Goal: Information Seeking & Learning: Compare options

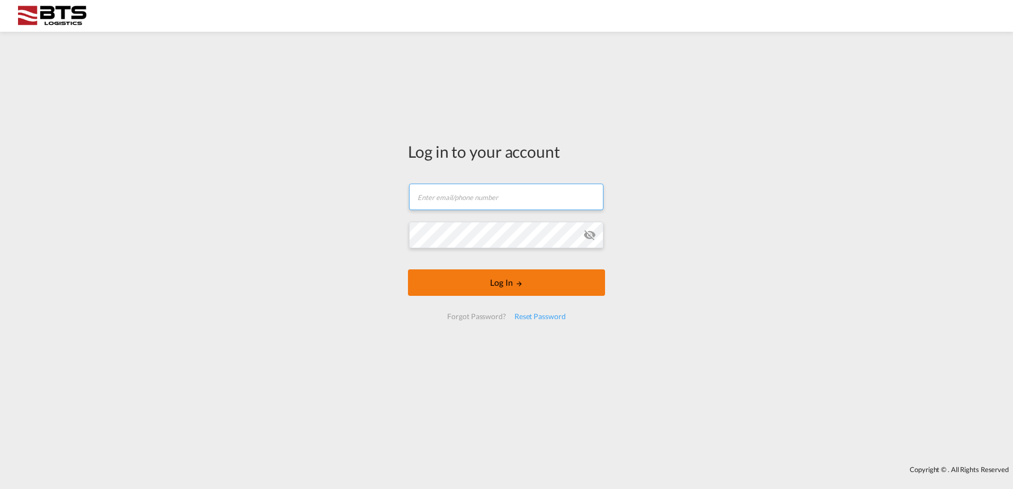
type input "[DOMAIN_NAME][EMAIL_ADDRESS][DOMAIN_NAME]"
click at [492, 276] on button "Log In" at bounding box center [506, 283] width 197 height 26
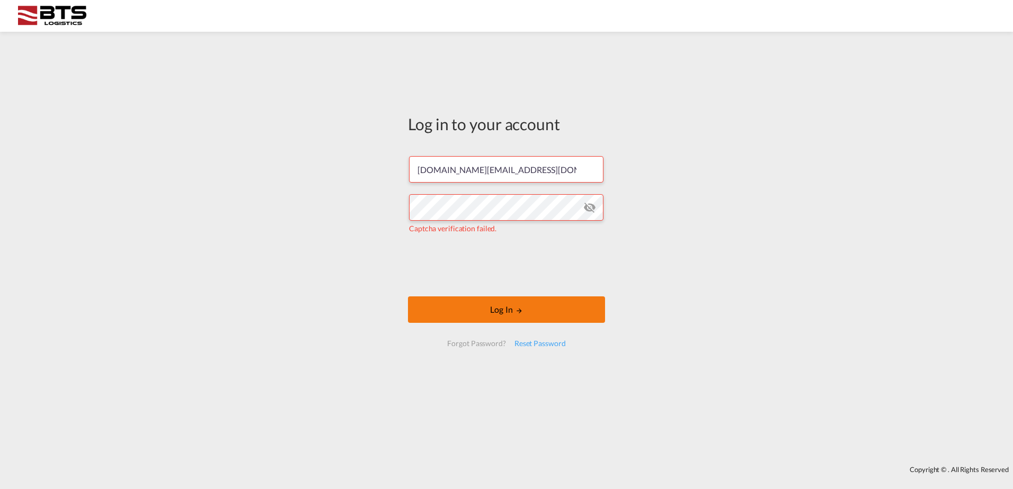
click at [461, 314] on button "Log In" at bounding box center [506, 310] width 197 height 26
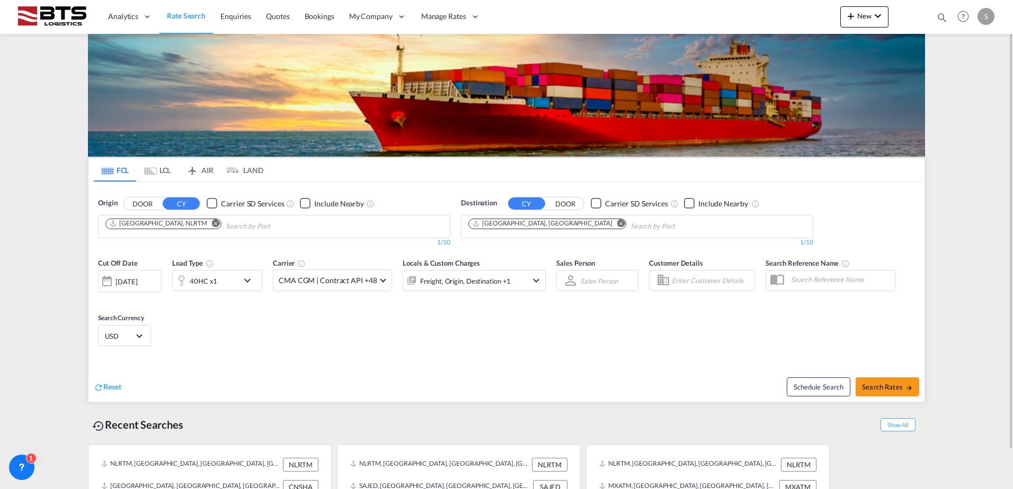
click at [610, 219] on button "Remove" at bounding box center [618, 224] width 16 height 11
click at [541, 222] on input "Chips input." at bounding box center [518, 226] width 101 height 17
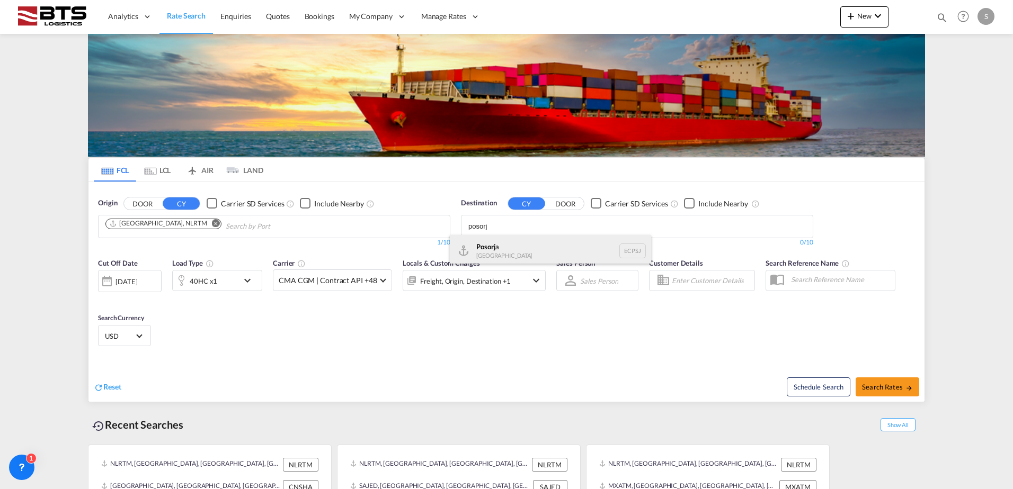
type input "posorj"
click at [531, 249] on div "Posorj a [GEOGRAPHIC_DATA] ECPSJ" at bounding box center [550, 251] width 201 height 32
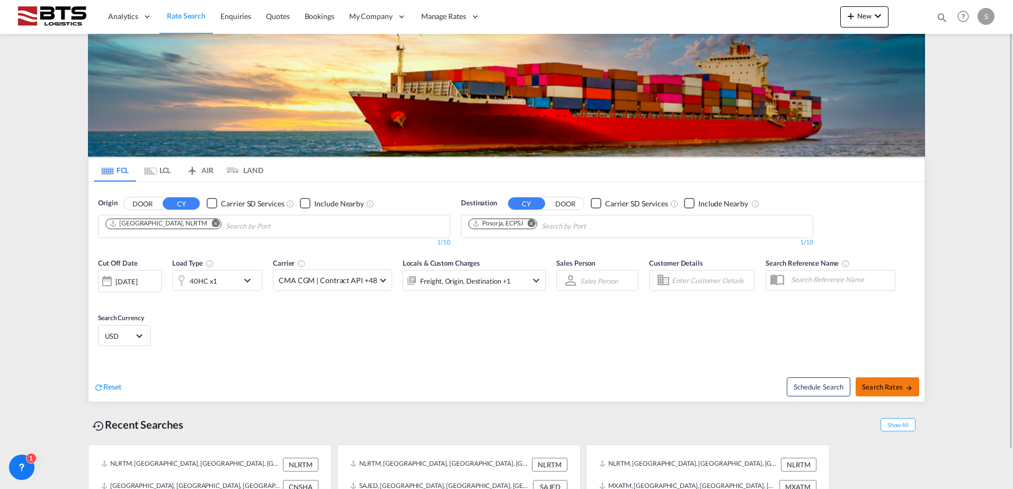
click at [881, 379] on button "Search Rates" at bounding box center [887, 387] width 64 height 19
type input "NLRTM to ECPSJ / [DATE]"
